Goal: Transaction & Acquisition: Purchase product/service

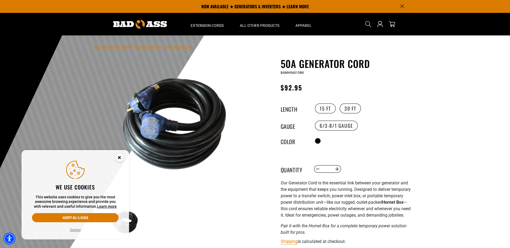
click at [370, 24] on icon "Search" at bounding box center [368, 24] width 6 height 6
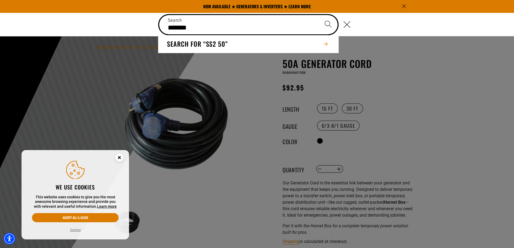
type input "*******"
click at [319, 15] on button "Search" at bounding box center [328, 24] width 19 height 19
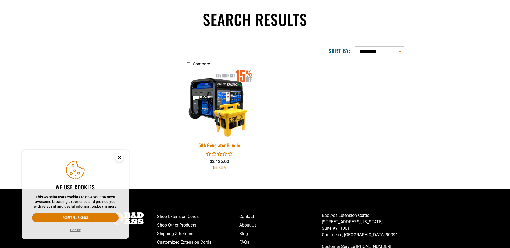
scroll to position [36, 0]
click at [224, 117] on img at bounding box center [219, 102] width 75 height 69
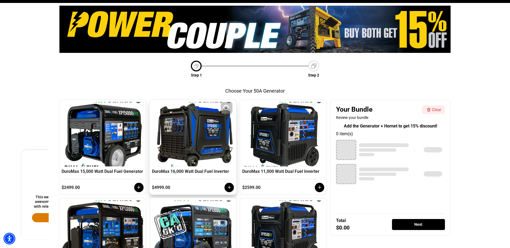
scroll to position [72, 0]
